Goal: Information Seeking & Learning: Learn about a topic

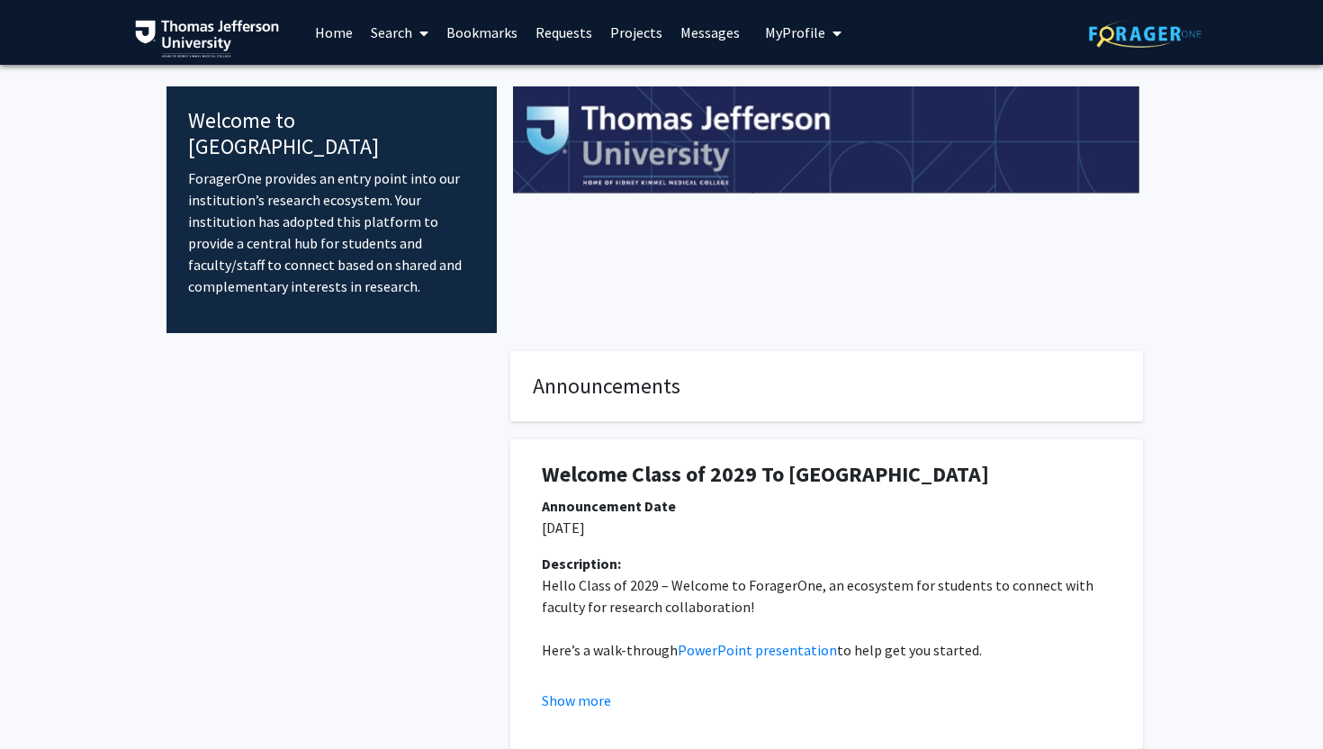
click at [406, 33] on link "Search" at bounding box center [400, 32] width 76 height 63
click at [403, 113] on span "Students" at bounding box center [417, 119] width 110 height 36
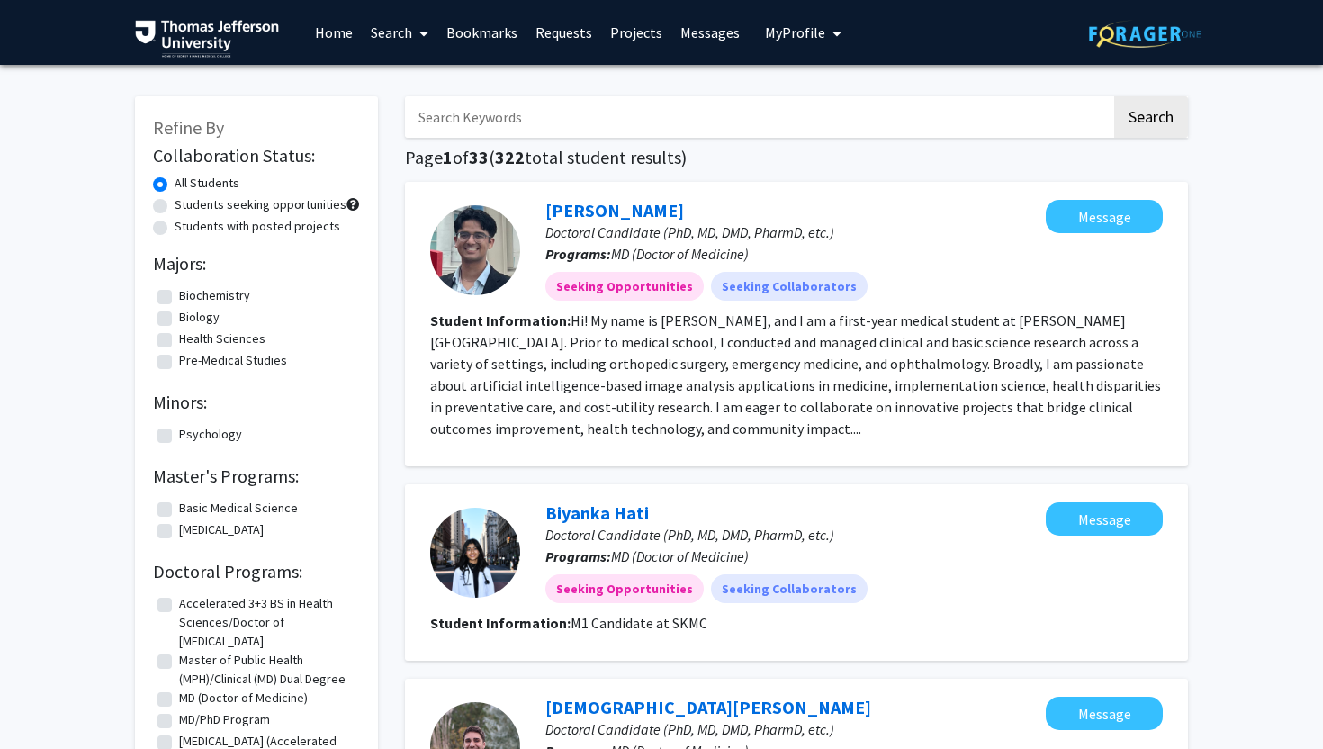
click at [394, 32] on link "Search" at bounding box center [400, 32] width 76 height 63
click at [396, 68] on span "Faculty/Staff" at bounding box center [428, 83] width 132 height 36
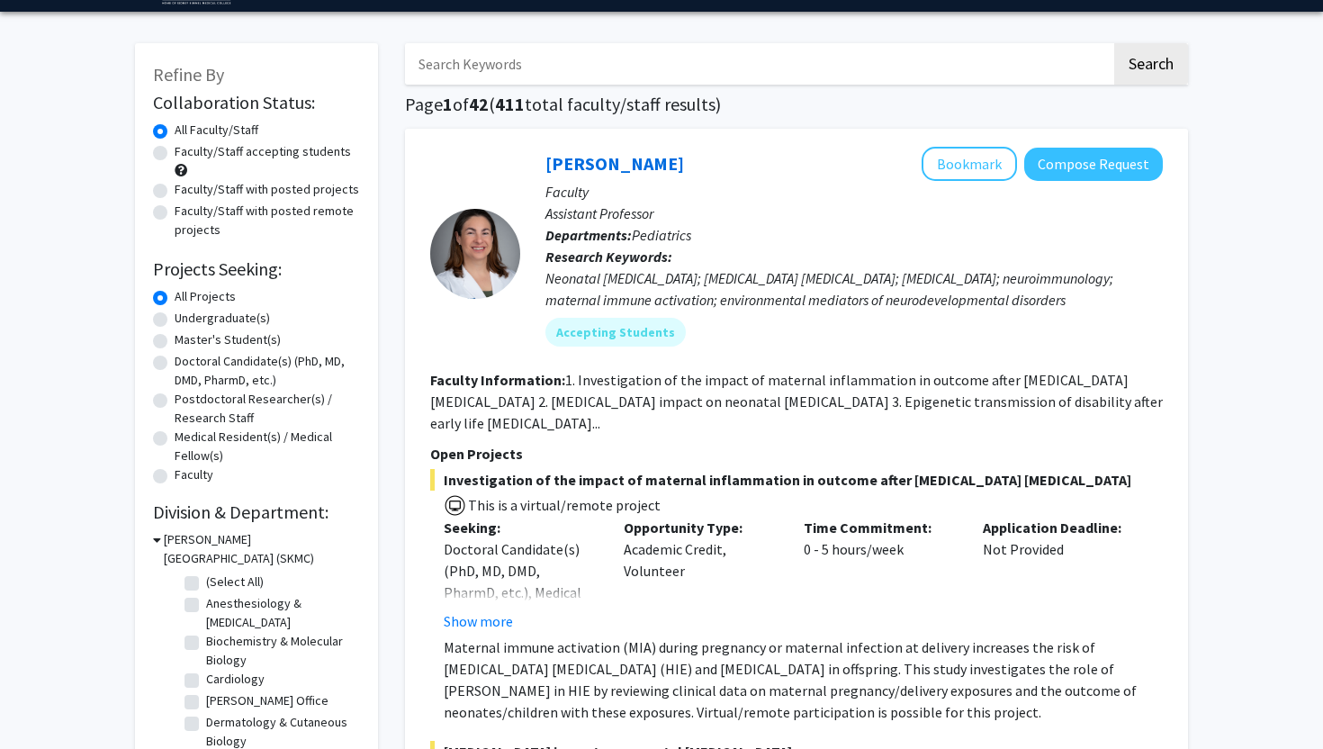
scroll to position [55, 0]
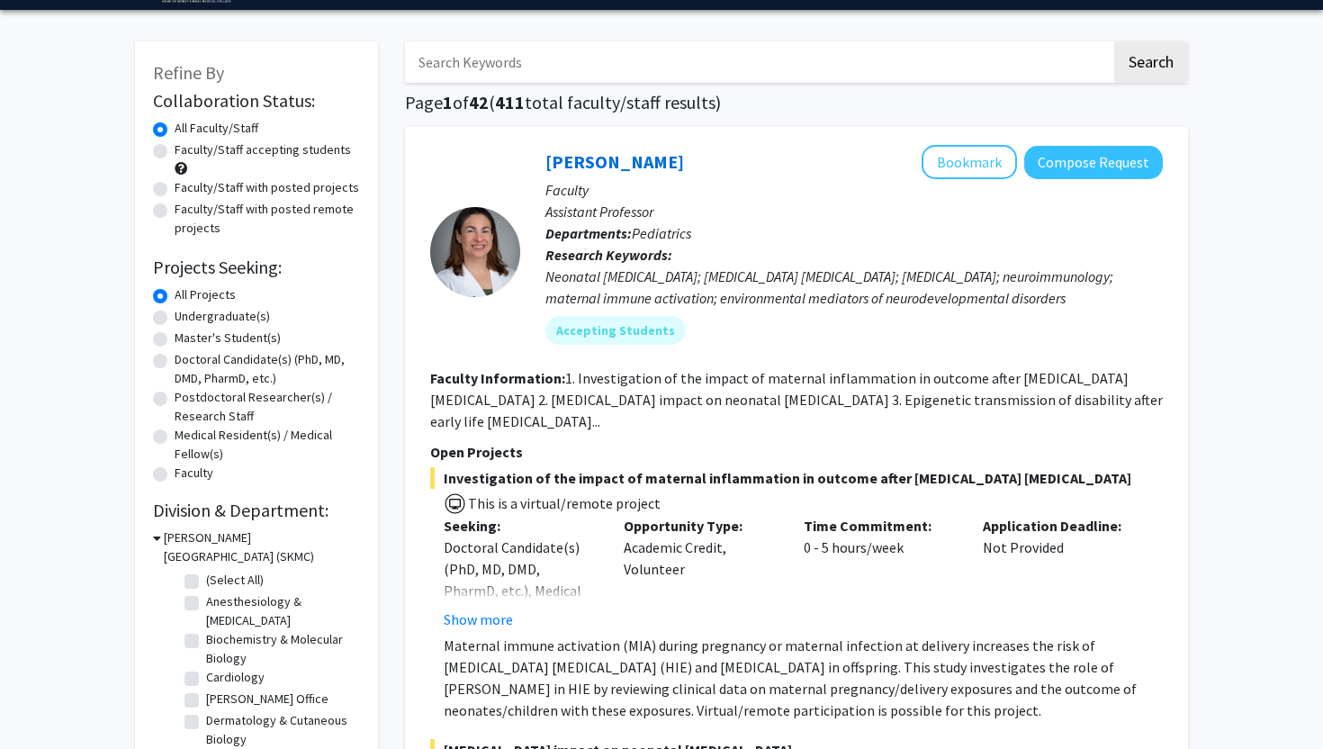
click at [175, 360] on label "Doctoral Candidate(s) (PhD, MD, DMD, PharmD, etc.)" at bounding box center [267, 369] width 185 height 38
click at [175, 360] on input "Doctoral Candidate(s) (PhD, MD, DMD, PharmD, etc.)" at bounding box center [181, 356] width 12 height 12
radio input "true"
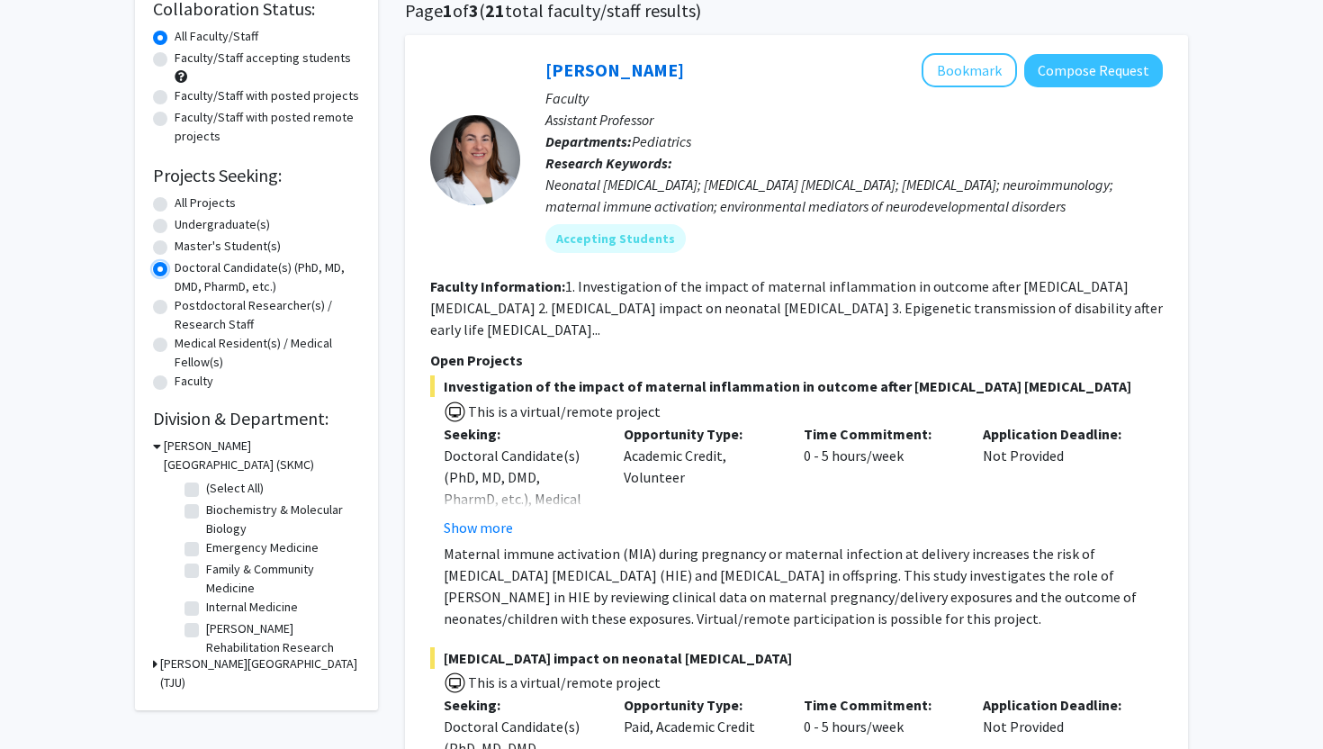
scroll to position [162, 0]
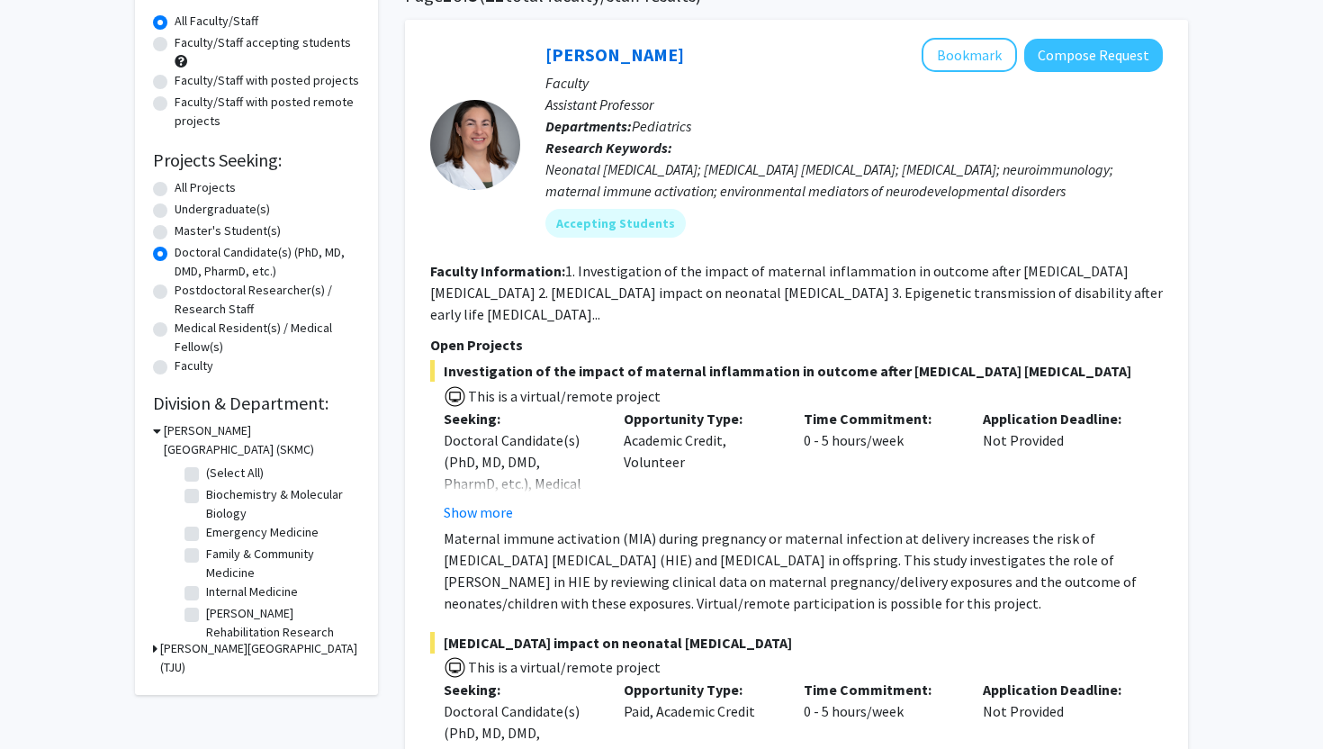
click at [206, 528] on label "Emergency Medicine" at bounding box center [262, 532] width 113 height 19
click at [206, 528] on input "Emergency Medicine" at bounding box center [212, 529] width 12 height 12
checkbox input "true"
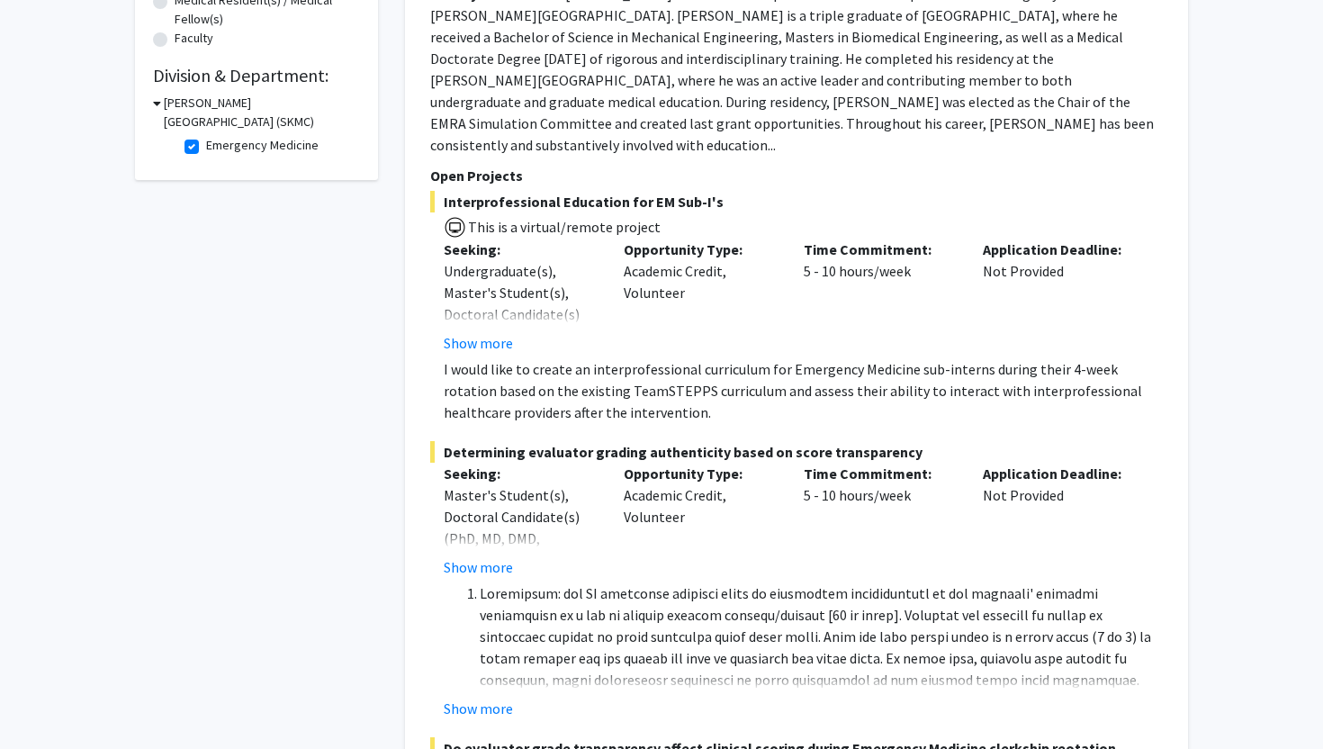
scroll to position [619, 0]
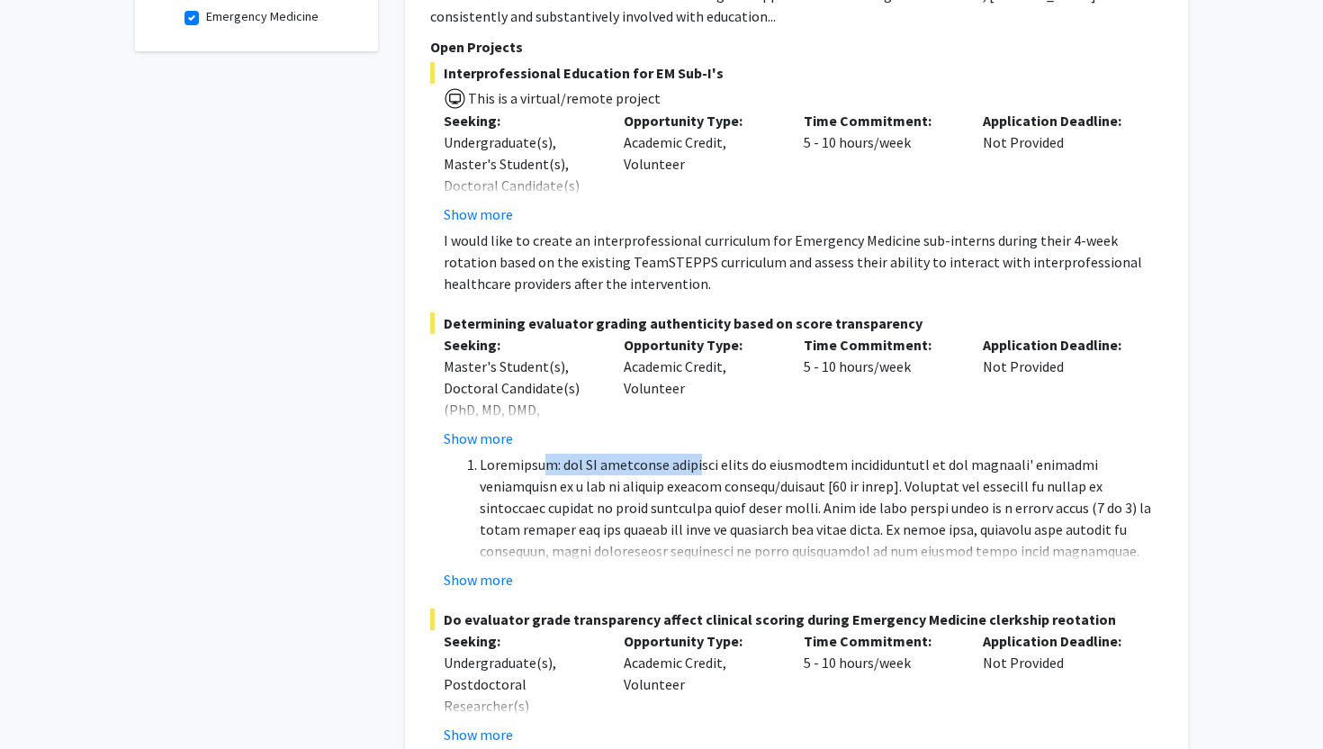
drag, startPoint x: 546, startPoint y: 448, endPoint x: 691, endPoint y: 448, distance: 144.0
click at [691, 454] on li at bounding box center [821, 583] width 683 height 259
click at [491, 569] on button "Show more" at bounding box center [478, 580] width 69 height 22
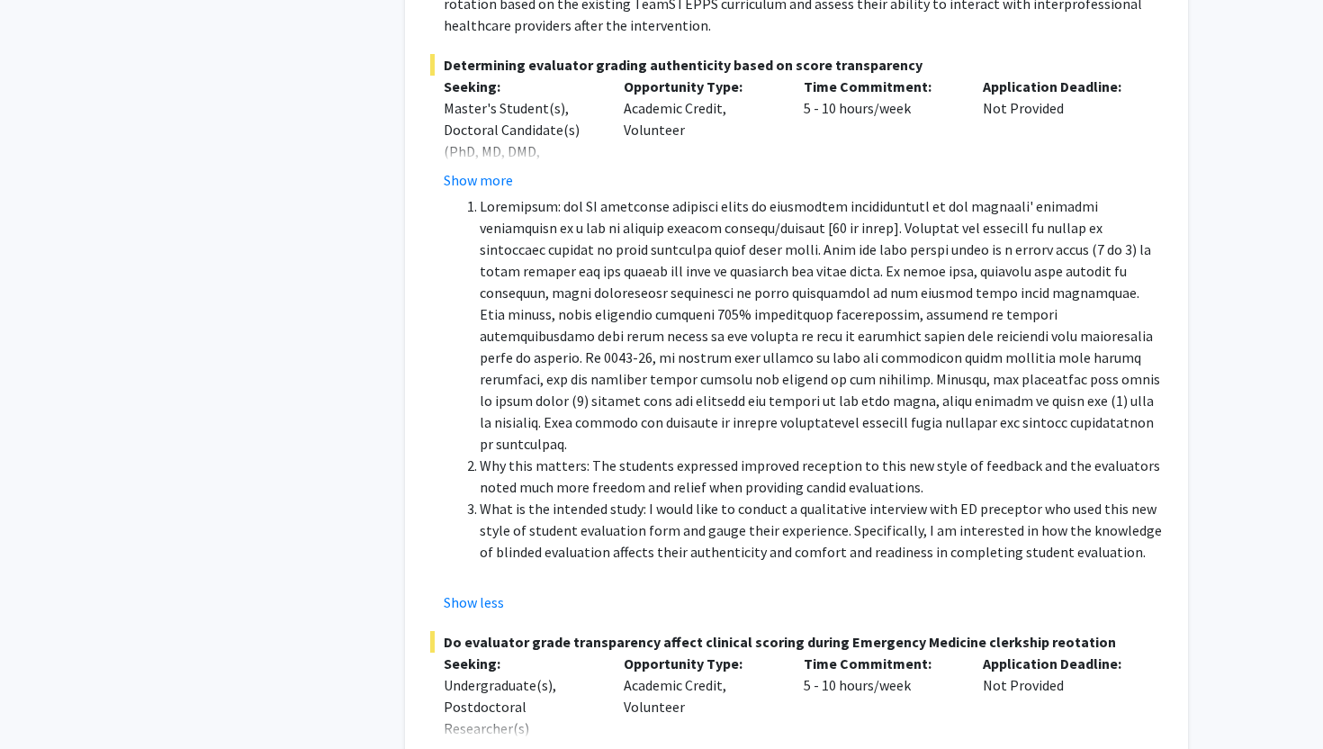
scroll to position [0, 0]
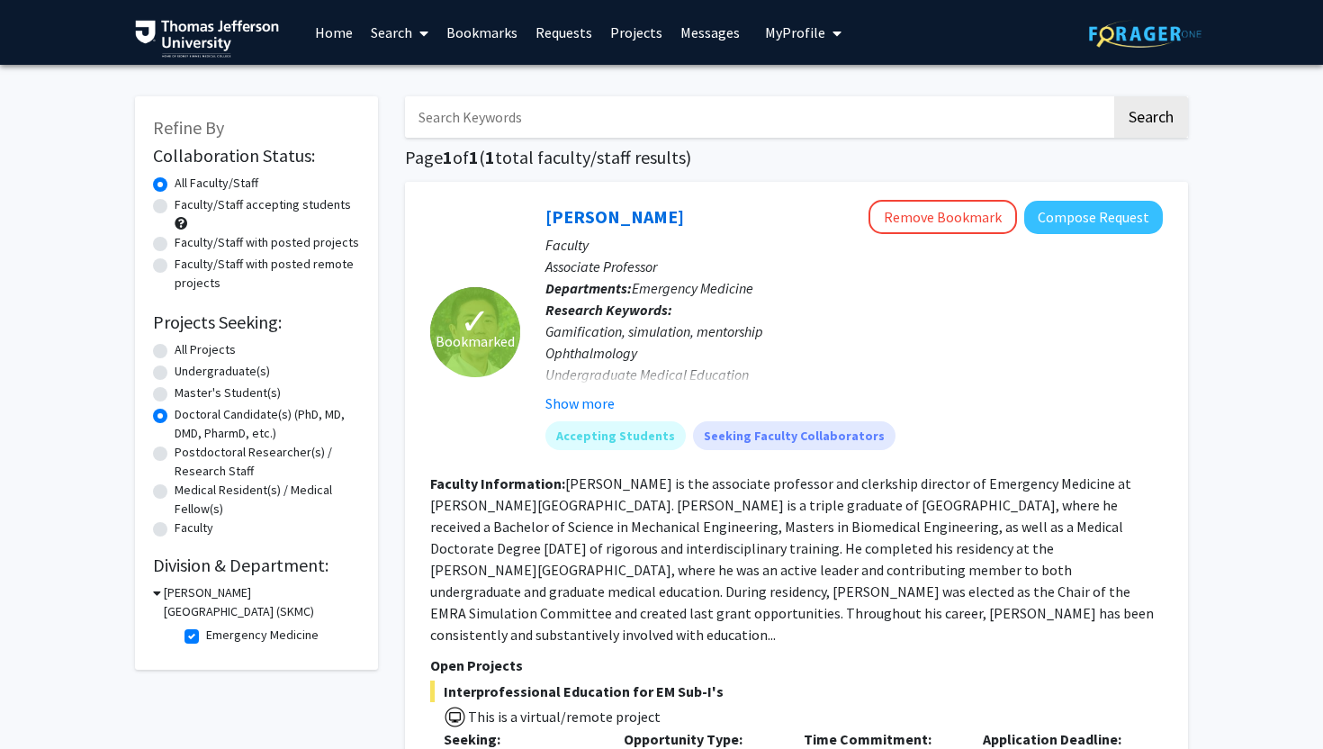
click at [206, 638] on label "Emergency Medicine" at bounding box center [262, 635] width 113 height 19
click at [206, 637] on input "Emergency Medicine" at bounding box center [212, 632] width 12 height 12
checkbox input "false"
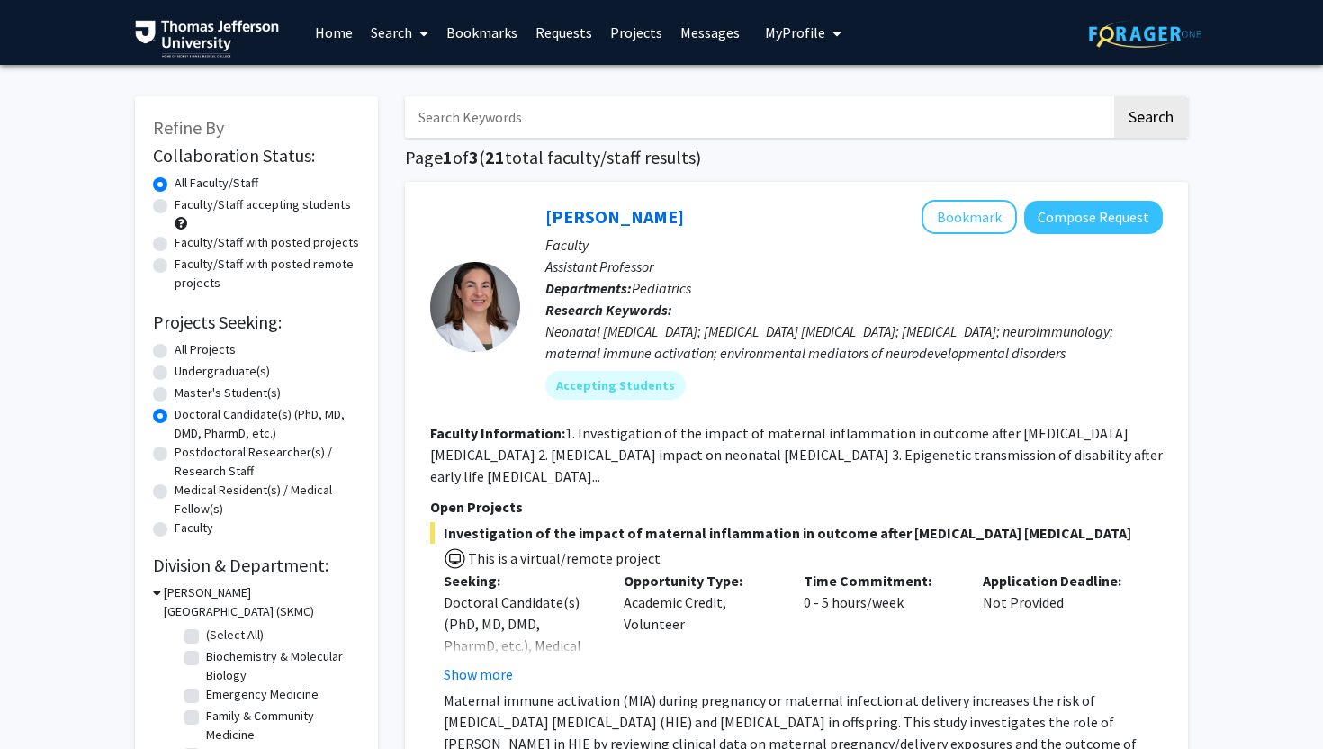
click at [154, 591] on icon at bounding box center [157, 592] width 8 height 19
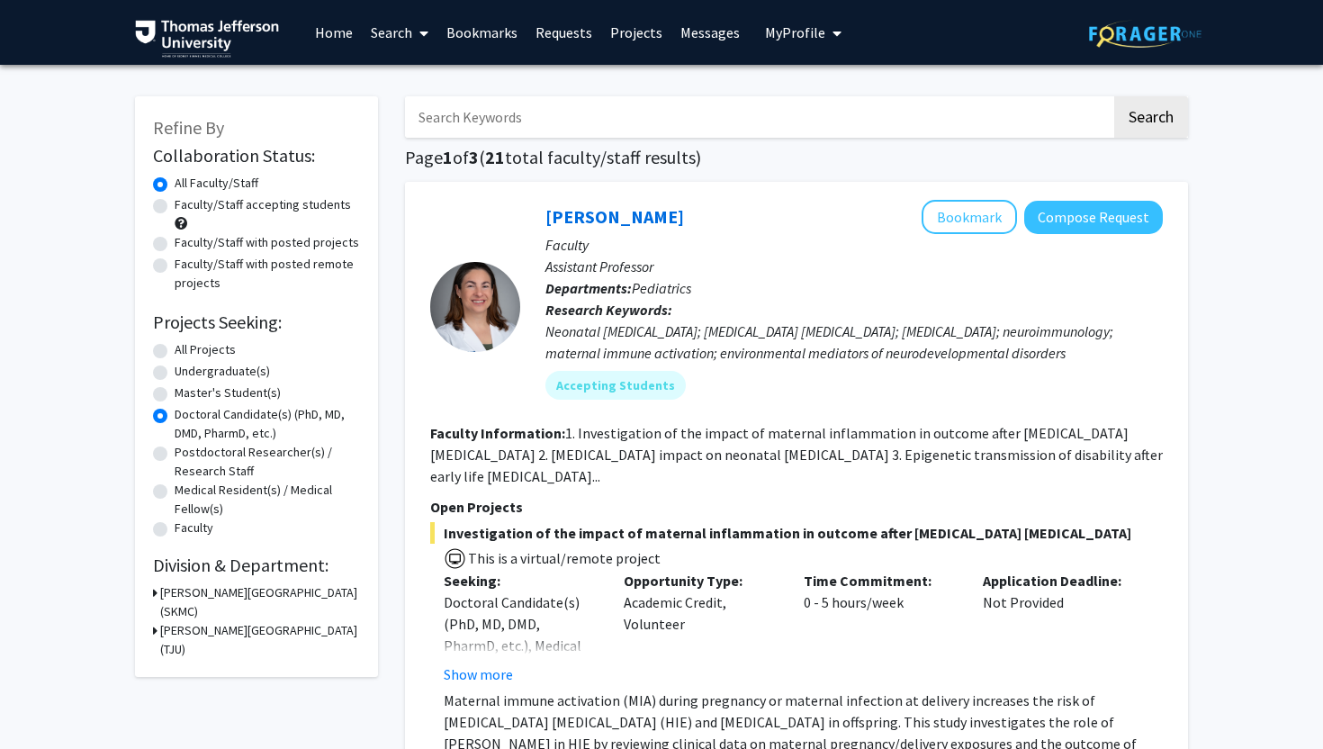
click at [153, 633] on icon at bounding box center [155, 630] width 5 height 19
click at [158, 603] on div "[PERSON_NAME][GEOGRAPHIC_DATA] (SKMC)" at bounding box center [256, 602] width 207 height 38
click at [154, 595] on icon at bounding box center [155, 592] width 5 height 19
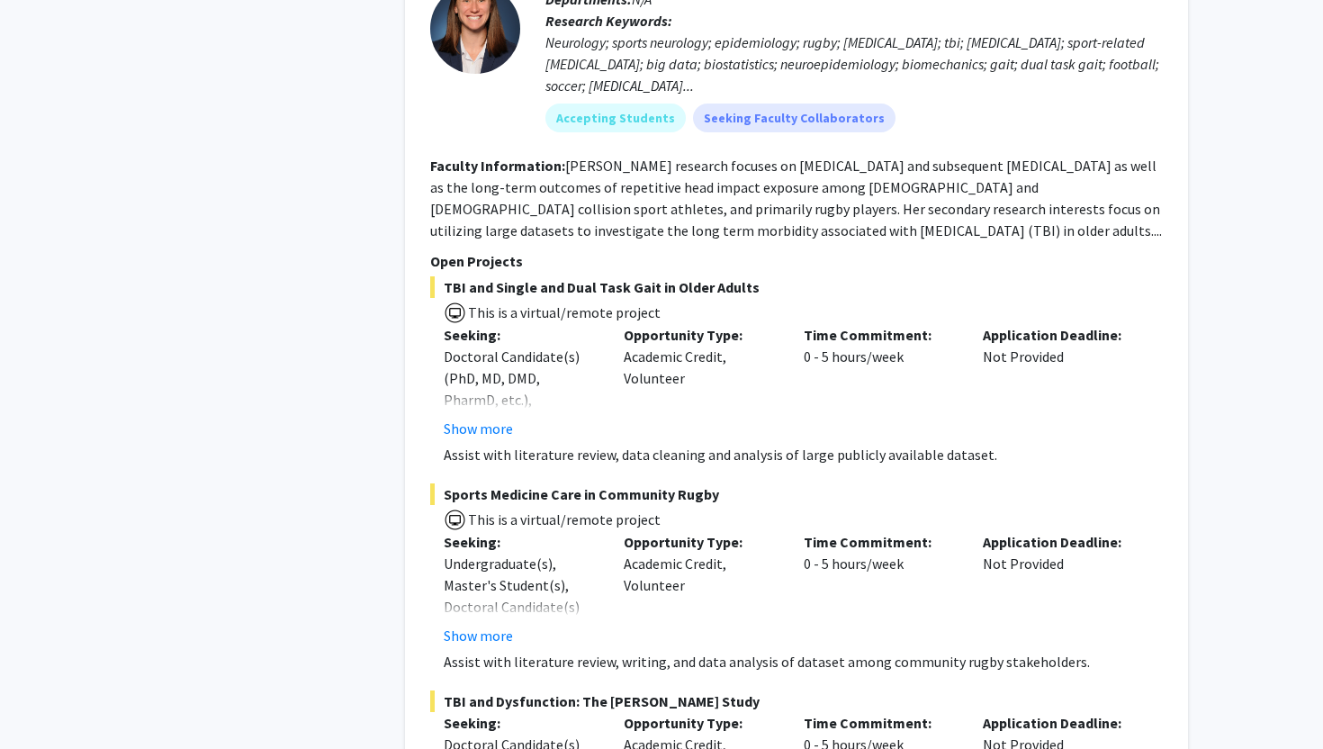
scroll to position [7880, 0]
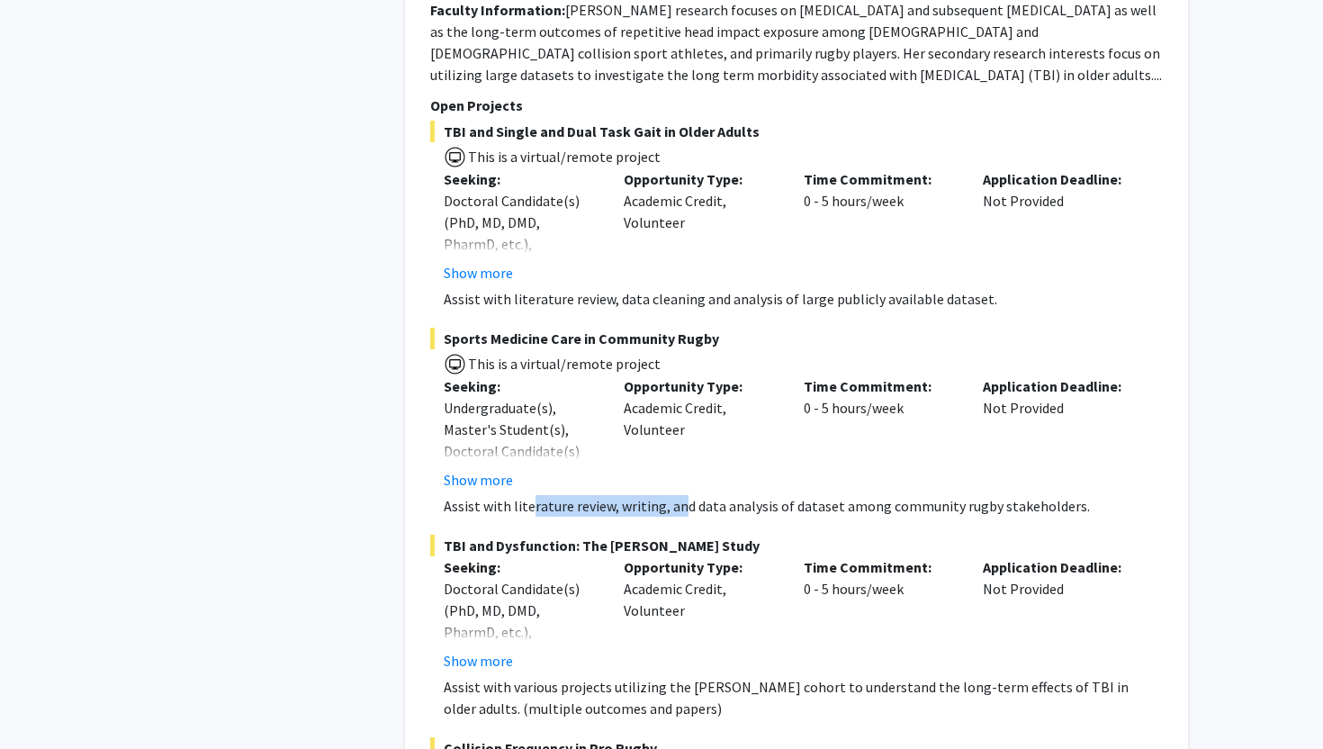
drag, startPoint x: 531, startPoint y: 527, endPoint x: 680, endPoint y: 526, distance: 148.6
click at [680, 517] on p "Assist with literature review, writing, and data analysis of dataset among comm…" at bounding box center [803, 506] width 719 height 22
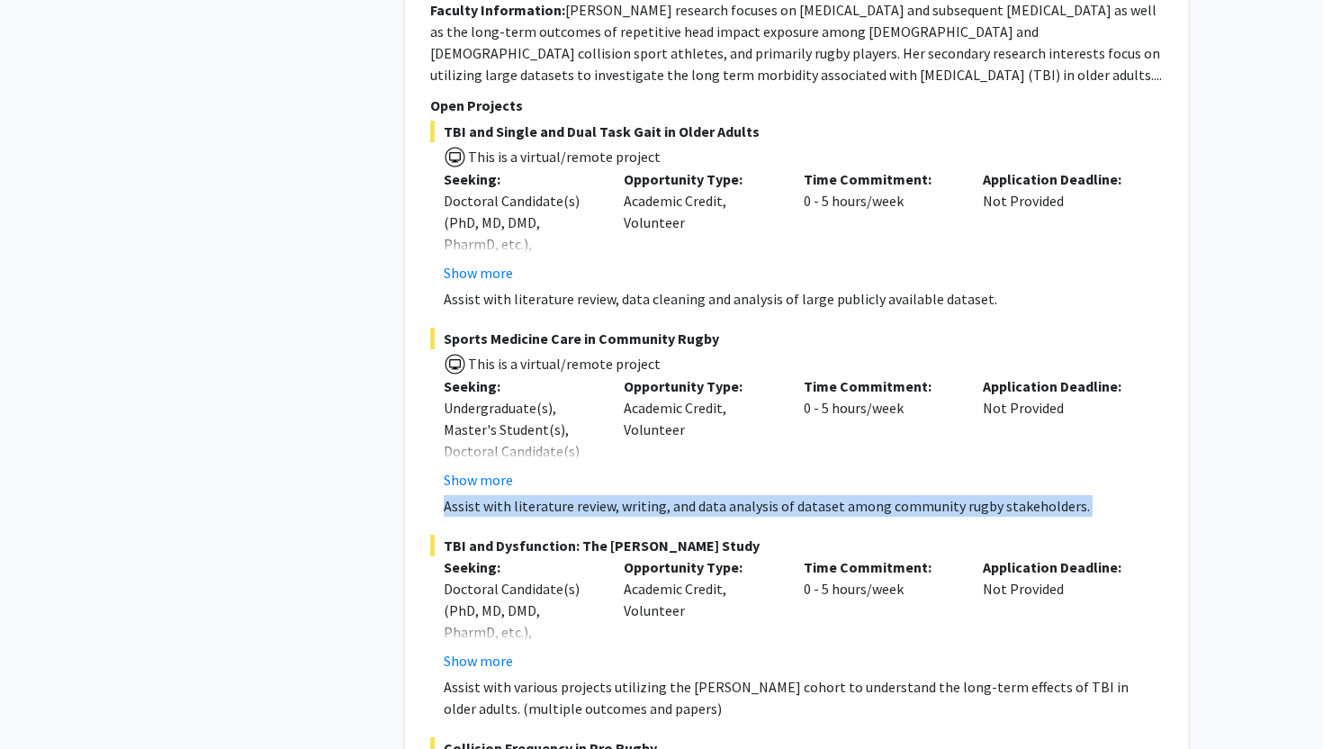
click at [680, 517] on p "Assist with literature review, writing, and data analysis of dataset among comm…" at bounding box center [803, 506] width 719 height 22
click at [646, 517] on p "Assist with literature review, writing, and data analysis of dataset among comm…" at bounding box center [803, 506] width 719 height 22
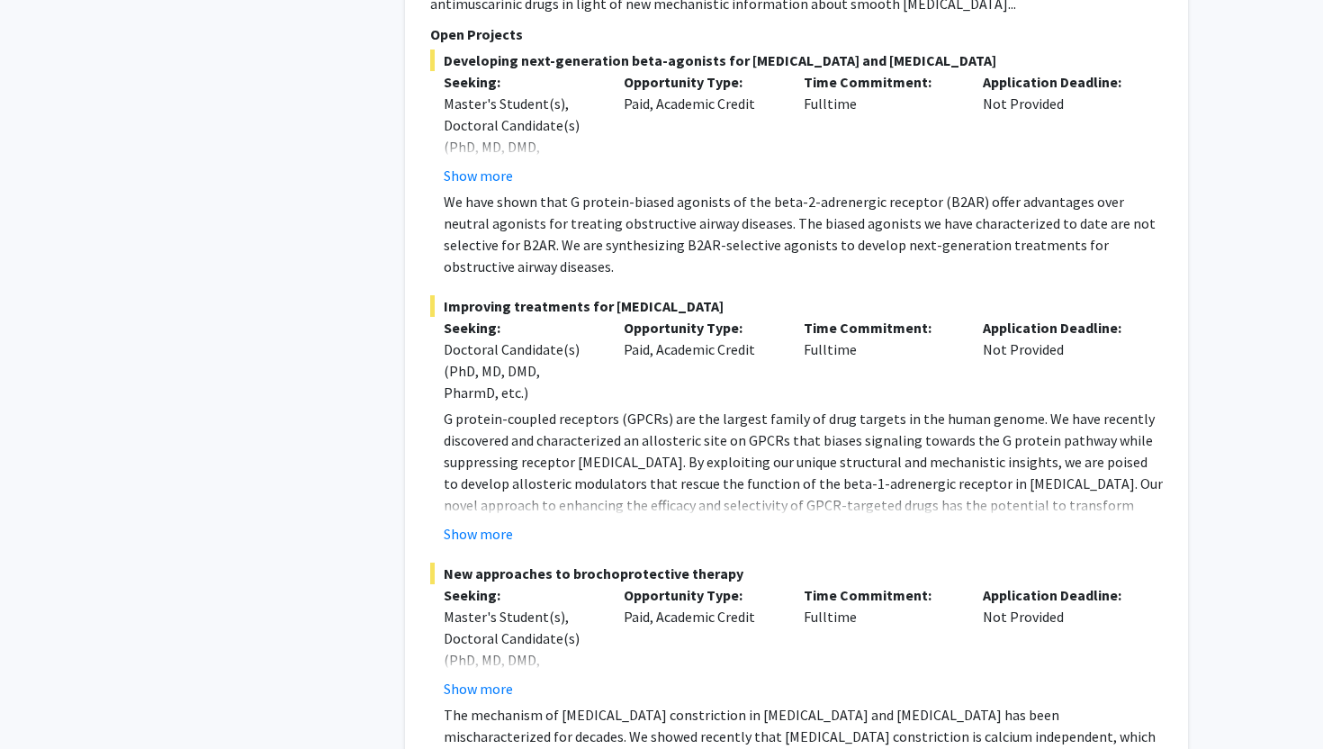
scroll to position [13441, 0]
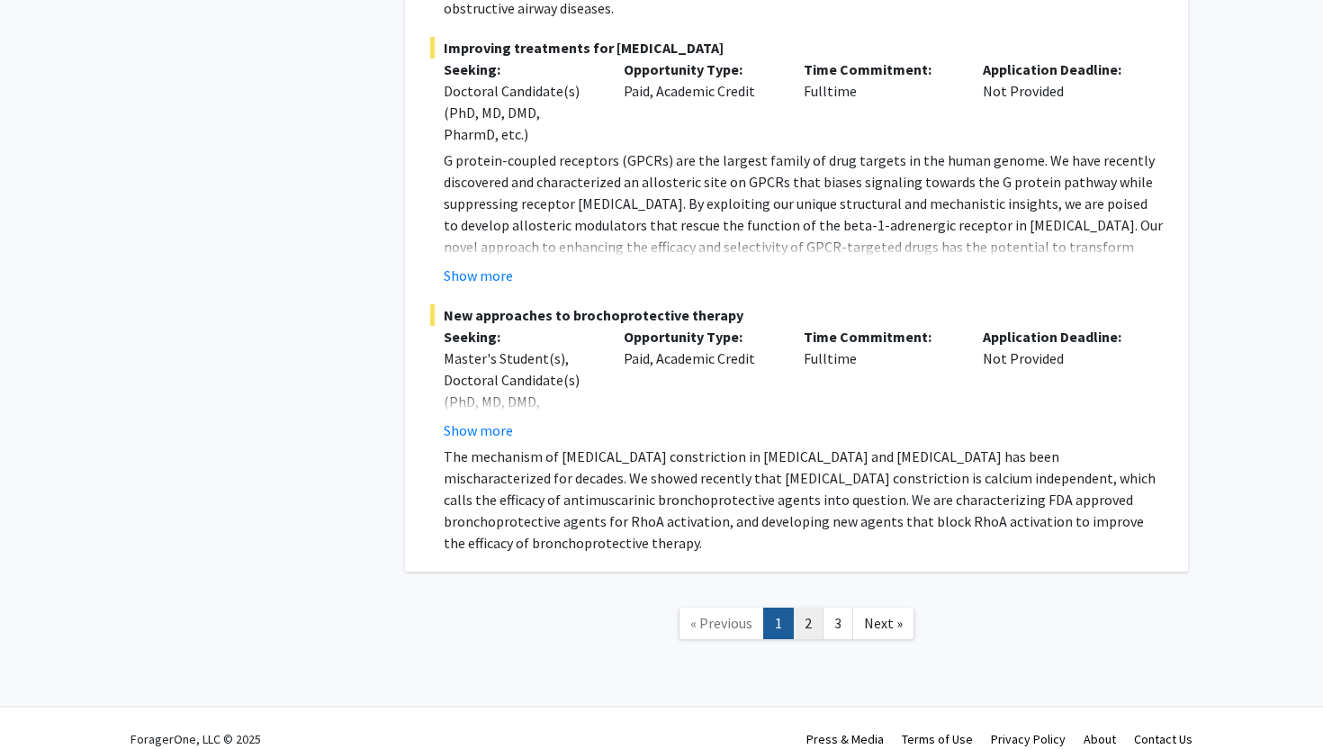
click at [809, 608] on link "2" at bounding box center [808, 624] width 31 height 32
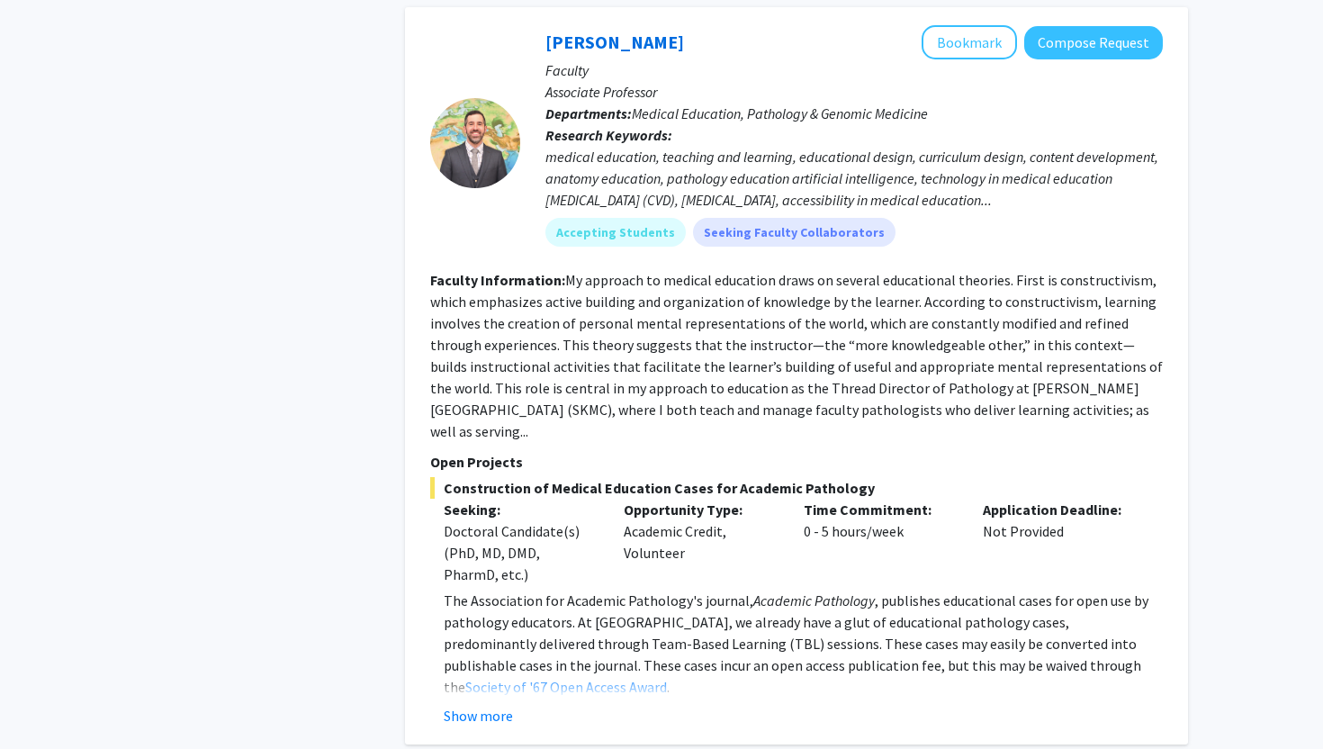
scroll to position [7107, 0]
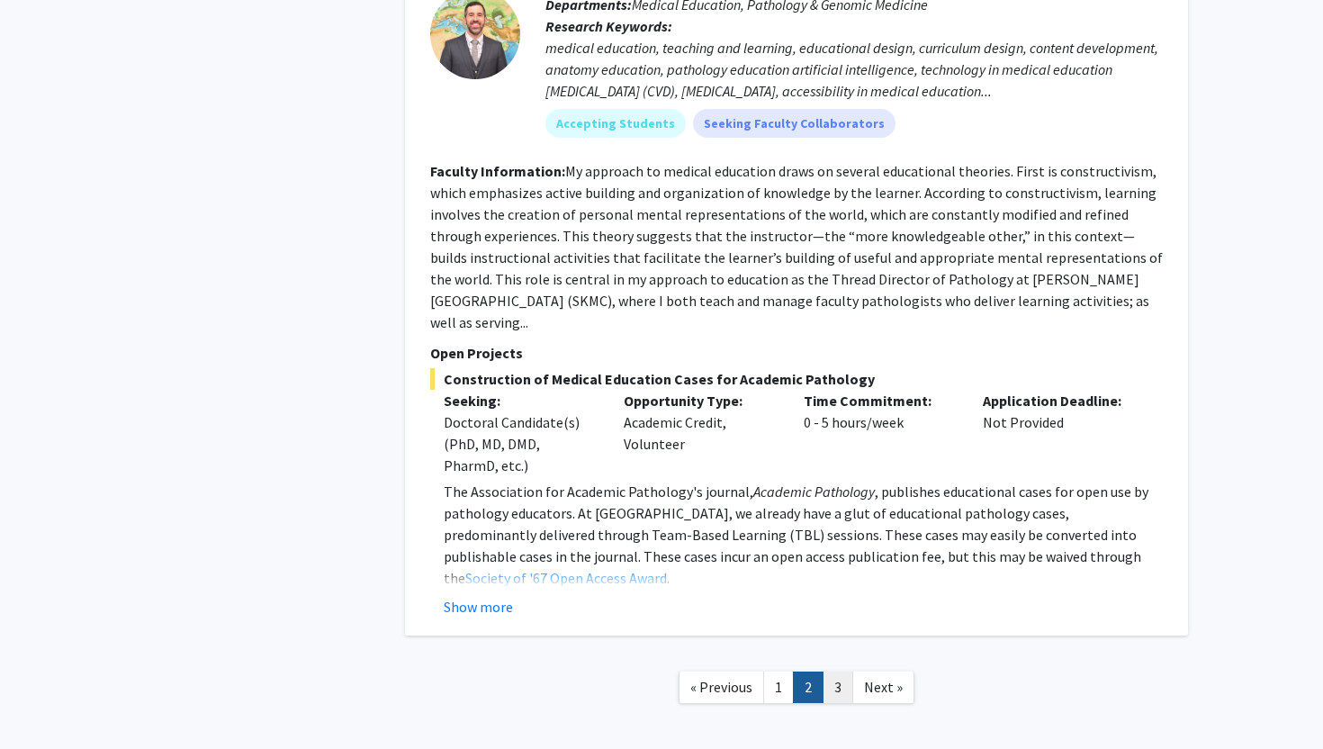
click at [834, 672] on link "3" at bounding box center [838, 688] width 31 height 32
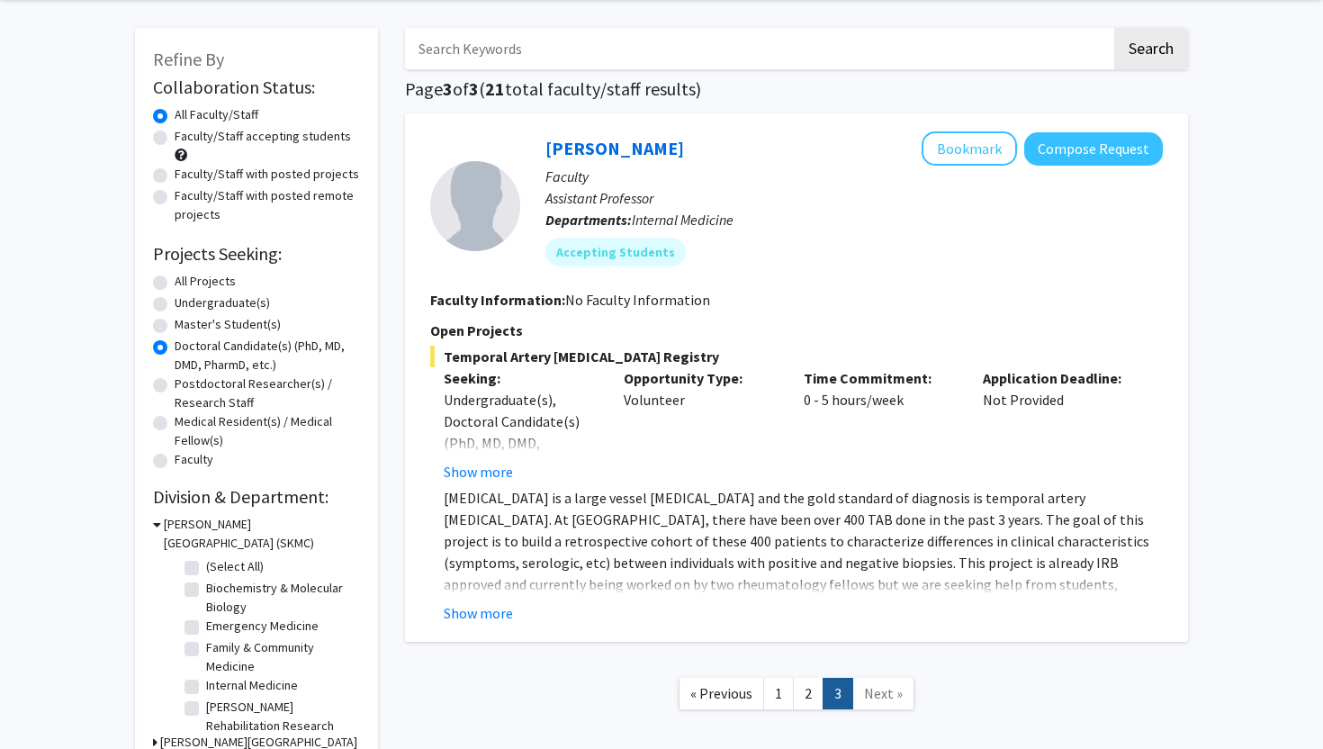
scroll to position [71, 0]
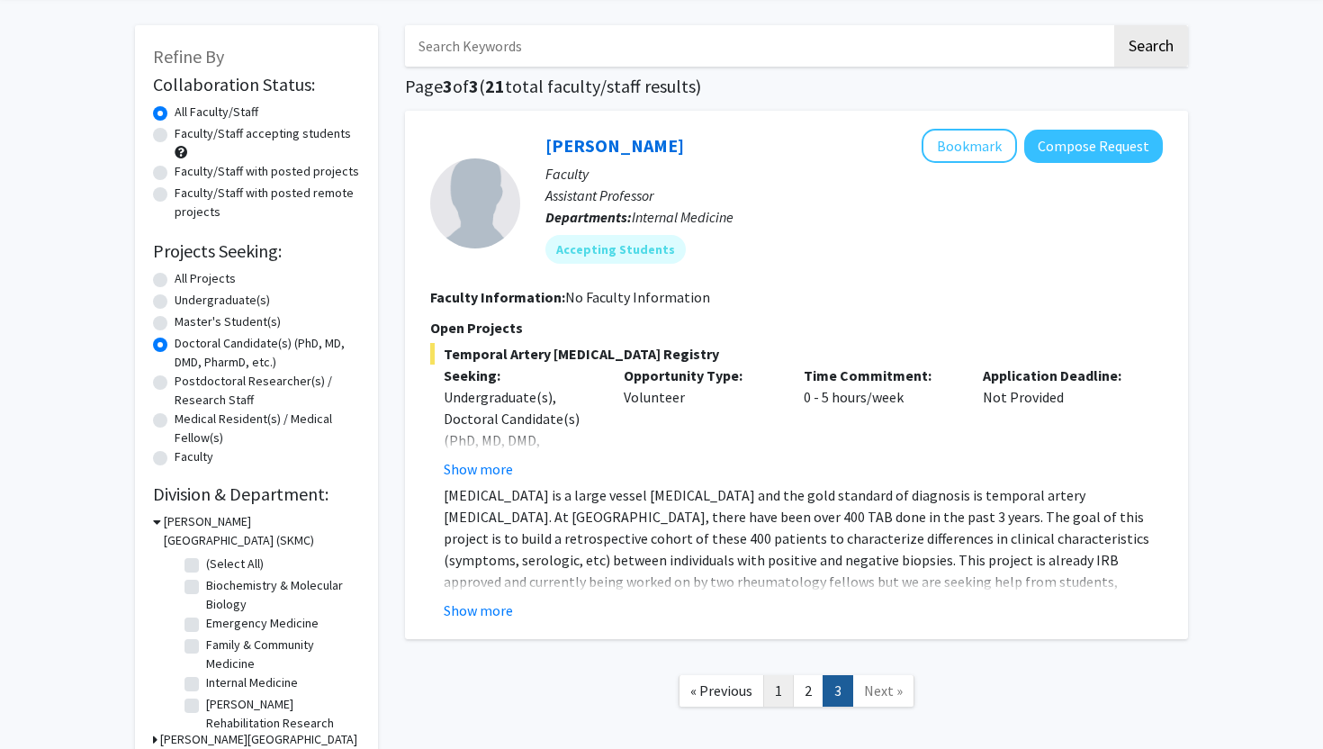
click at [785, 695] on link "1" at bounding box center [778, 691] width 31 height 32
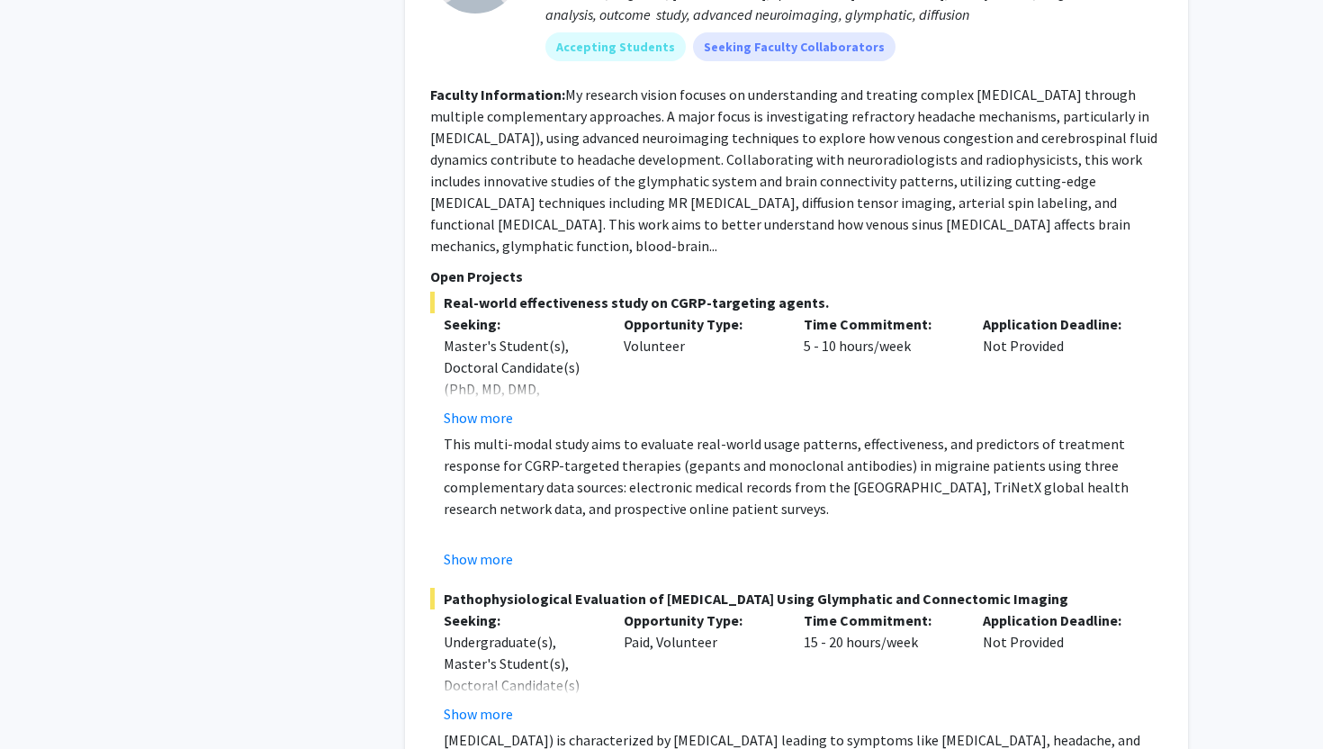
scroll to position [7488, 0]
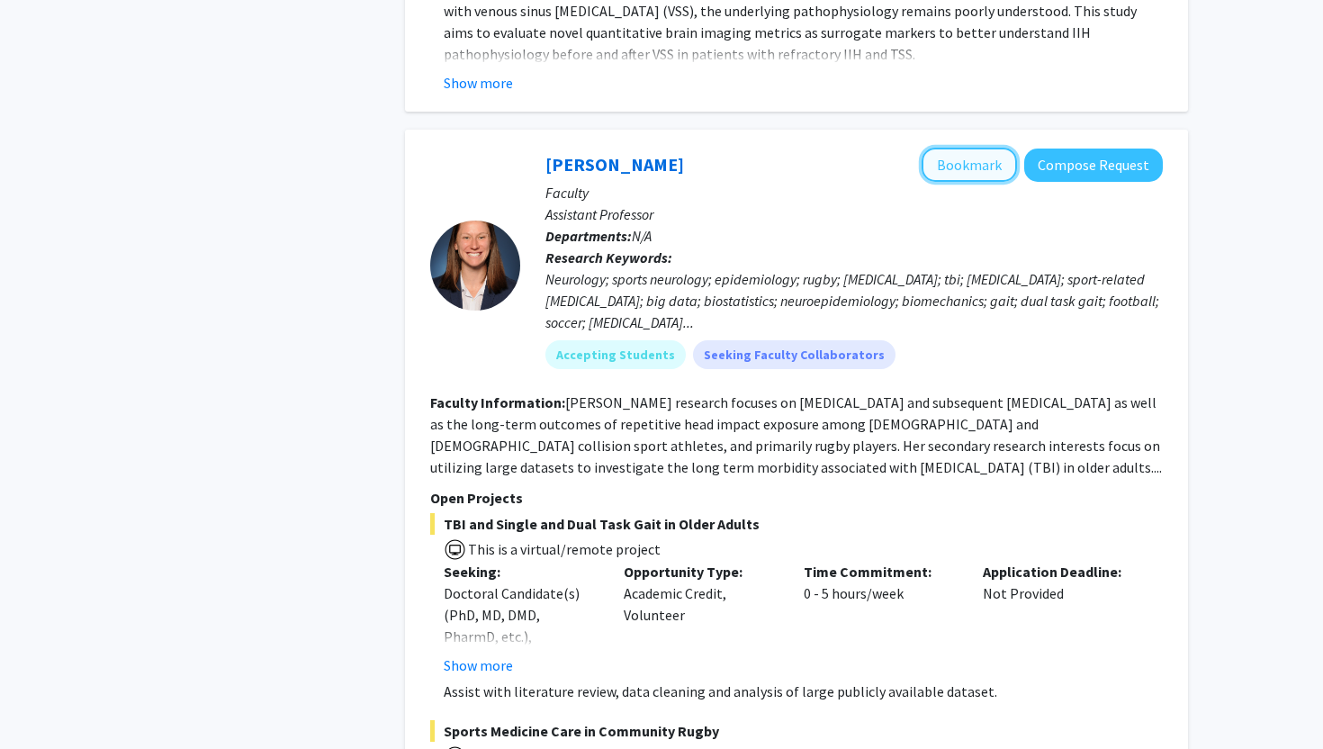
click at [974, 182] on button "Bookmark" at bounding box center [969, 165] width 95 height 34
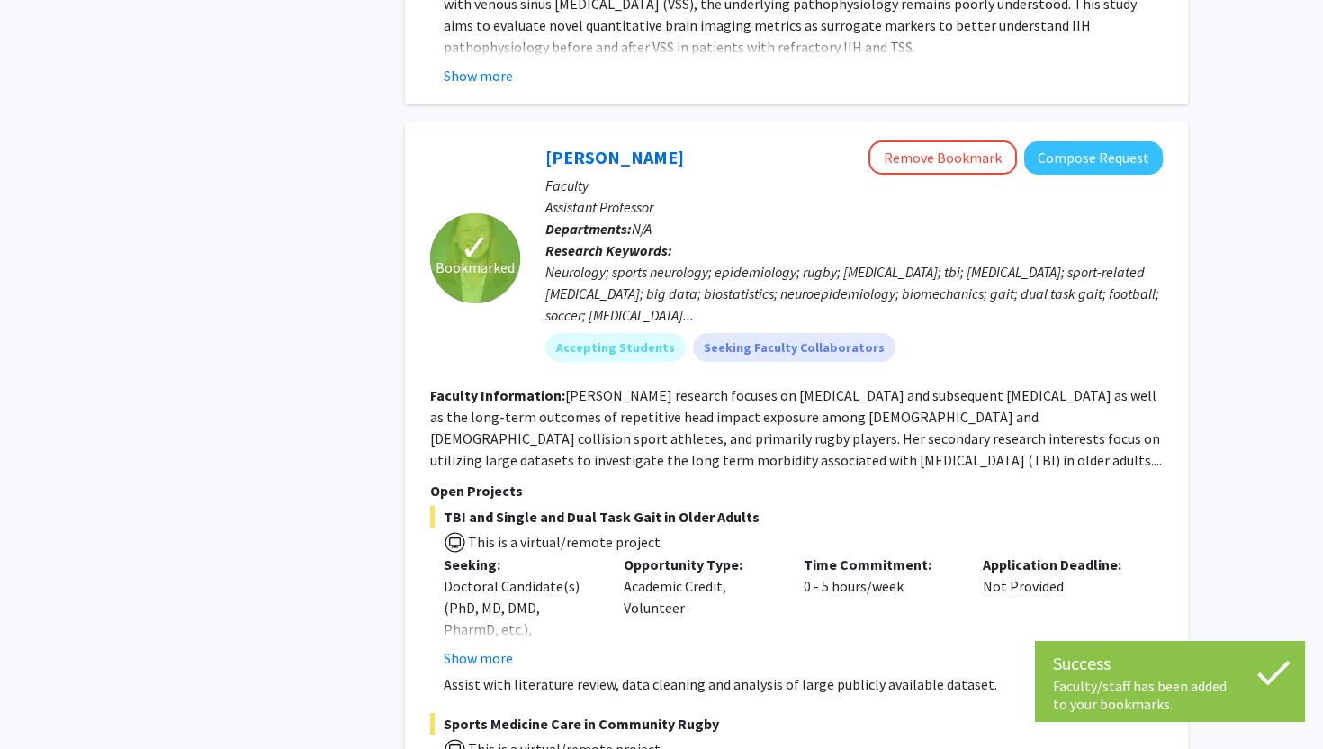
scroll to position [7498, 0]
